Goal: Information Seeking & Learning: Learn about a topic

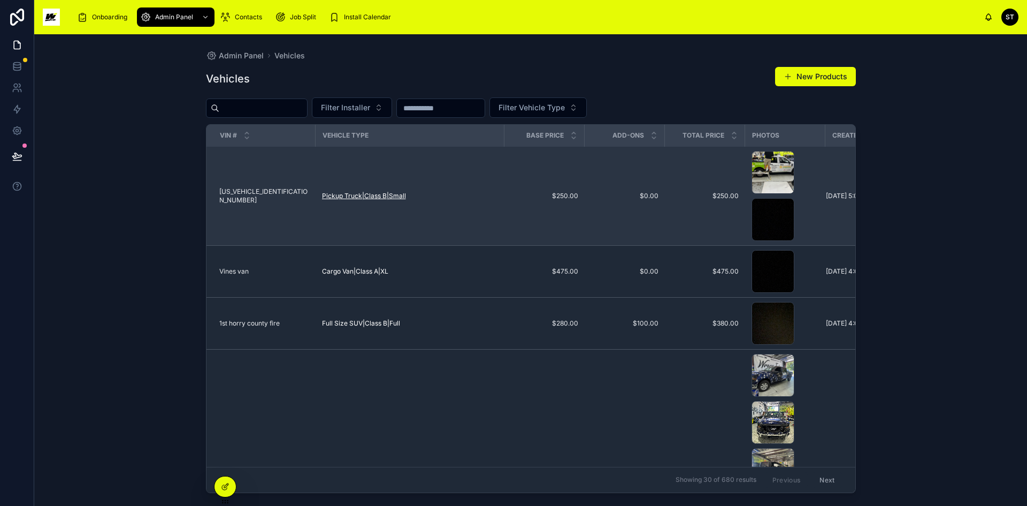
click at [366, 195] on span "Pickup Truck|Class B|Small" at bounding box center [364, 196] width 84 height 9
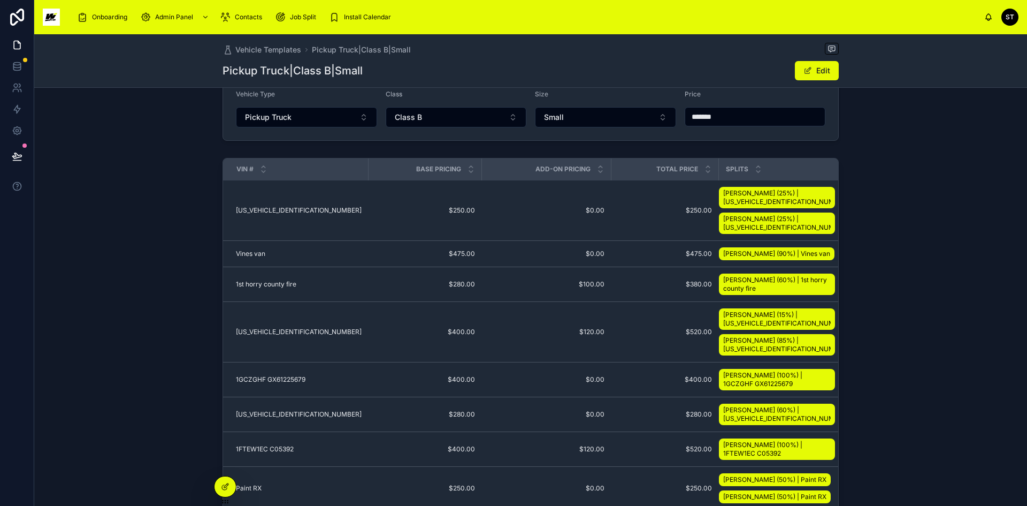
scroll to position [107, 0]
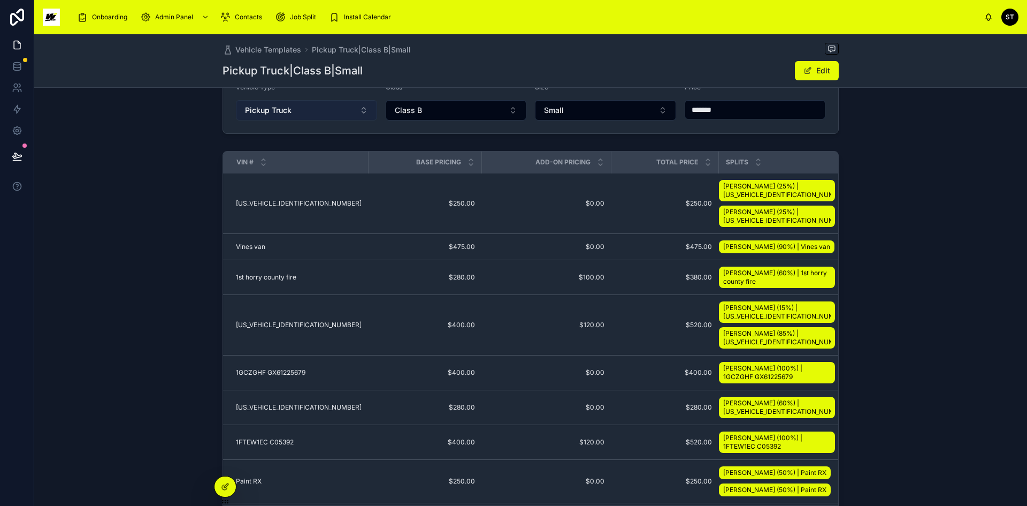
click at [281, 106] on span "Pickup Truck" at bounding box center [268, 110] width 47 height 11
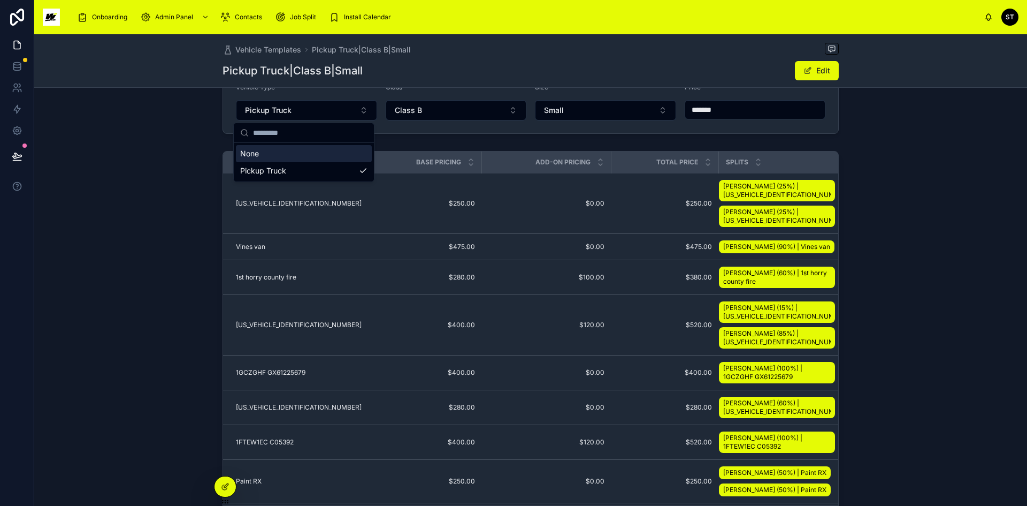
click at [209, 155] on div "VIN # Base Pricing Add-On Pricing Total Price Splits [US_VEHICLE_IDENTIFICATION…" at bounding box center [530, 343] width 993 height 393
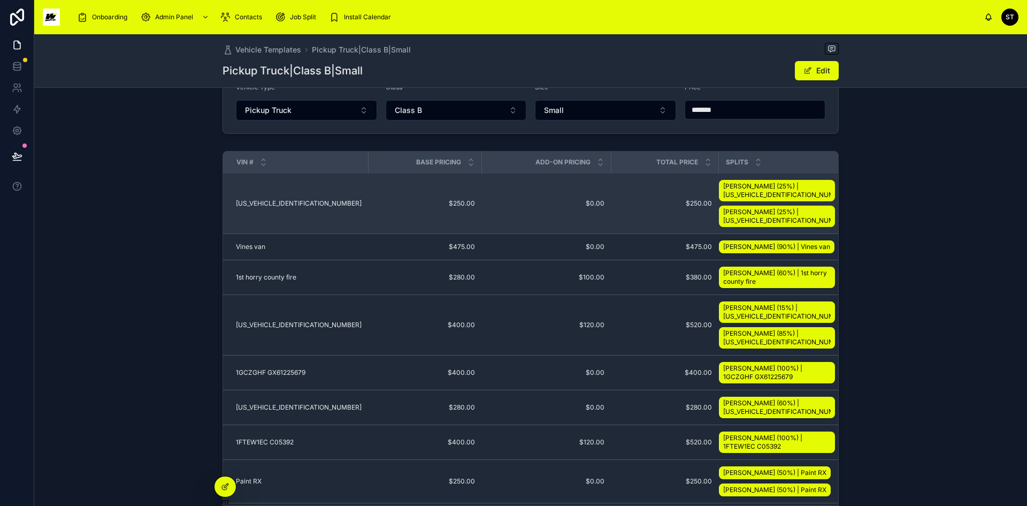
click at [281, 201] on span "[US_VEHICLE_IDENTIFICATION_NUMBER]" at bounding box center [299, 203] width 126 height 9
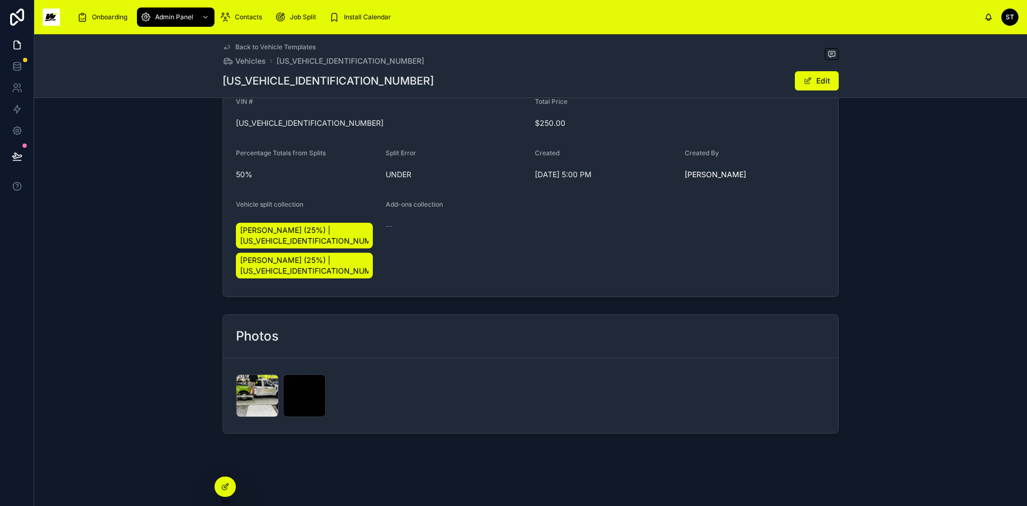
scroll to position [222, 0]
click at [268, 381] on icon at bounding box center [269, 382] width 9 height 9
click at [313, 382] on icon at bounding box center [317, 382] width 9 height 9
drag, startPoint x: 323, startPoint y: 122, endPoint x: 230, endPoint y: 124, distance: 92.6
click at [230, 124] on form "VIN # [US_VEHICLE_IDENTIFICATION_NUMBER] Total Price $250.00 Percentage Totals …" at bounding box center [530, 190] width 615 height 212
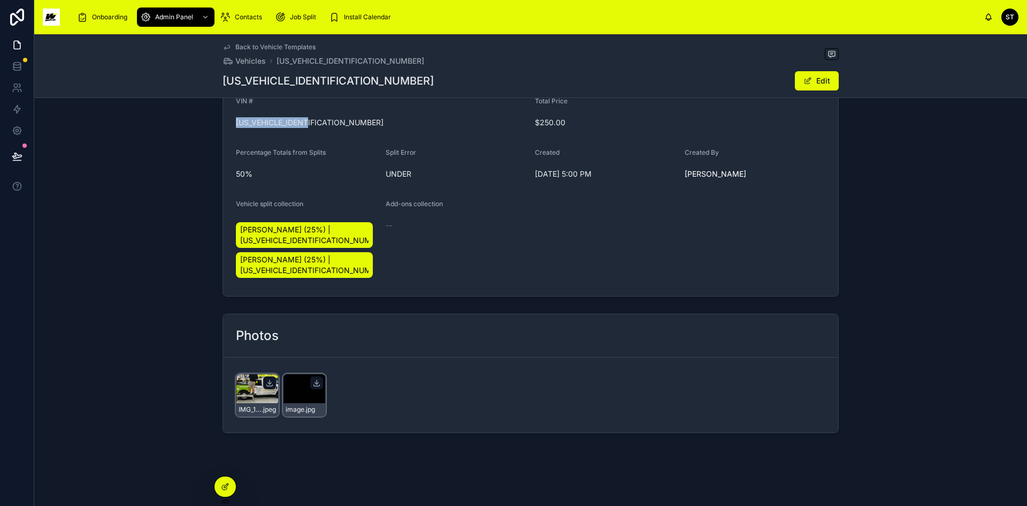
copy span "[US_VEHICLE_IDENTIFICATION_NUMBER]"
click at [300, 46] on span "Back to Vehicle Templates" at bounding box center [275, 47] width 80 height 9
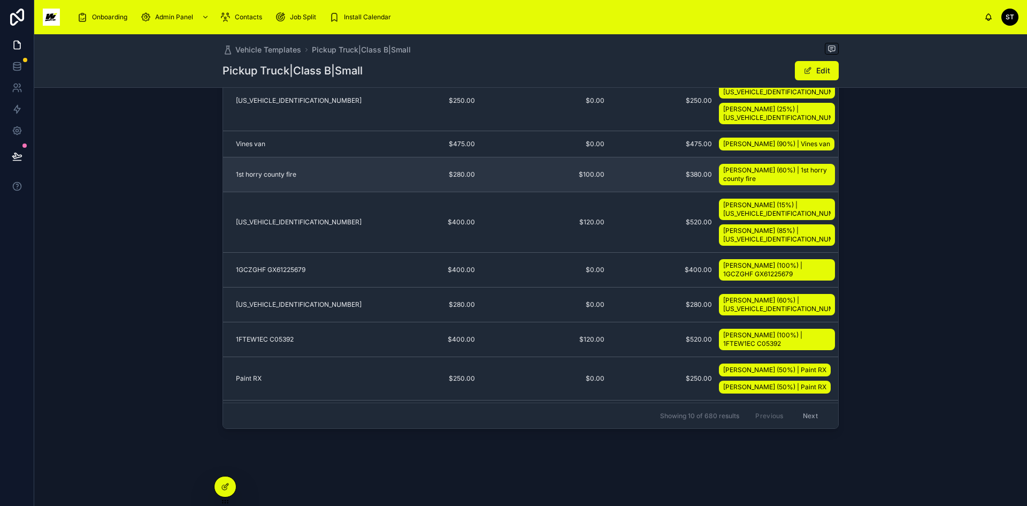
click at [272, 172] on span "1st horry county fire" at bounding box center [266, 174] width 60 height 9
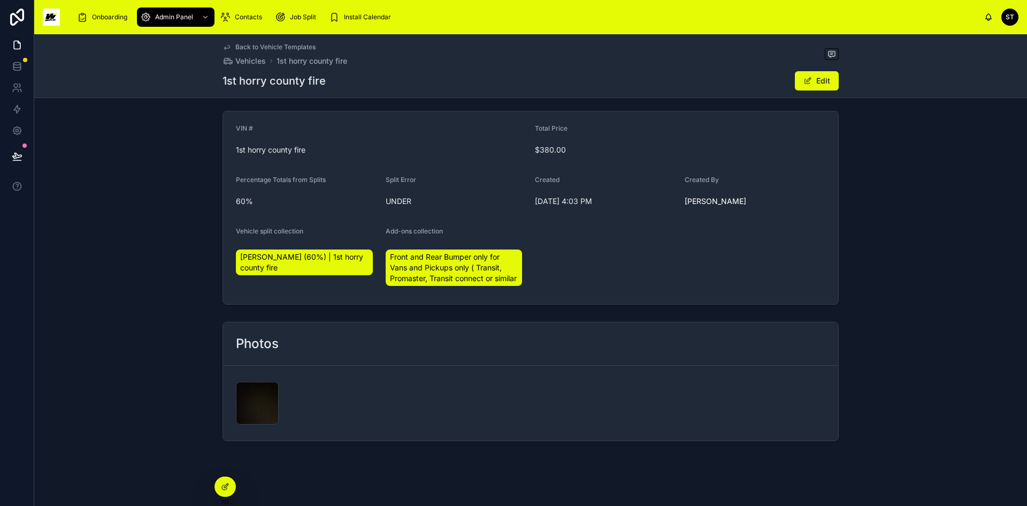
scroll to position [213, 0]
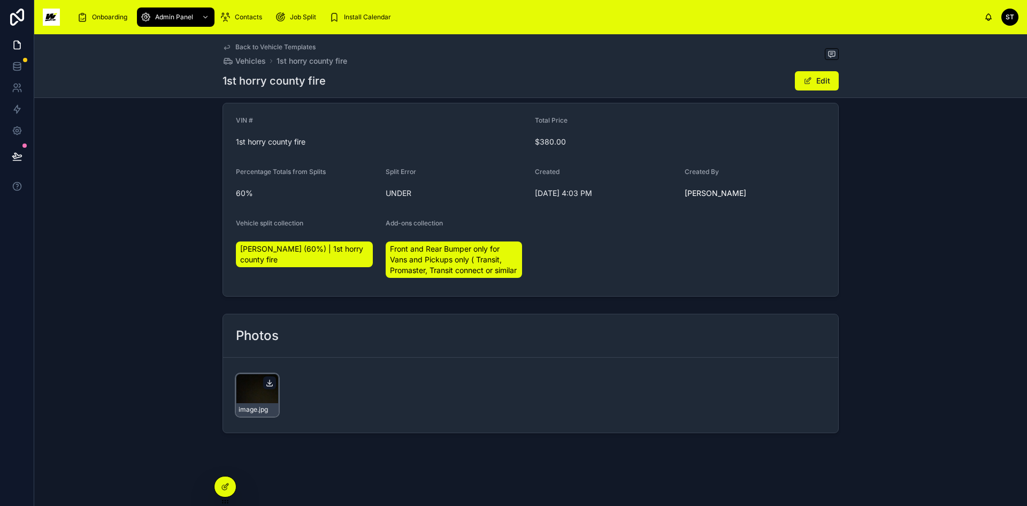
click at [269, 385] on icon at bounding box center [269, 382] width 9 height 9
